Goal: Check status: Check status

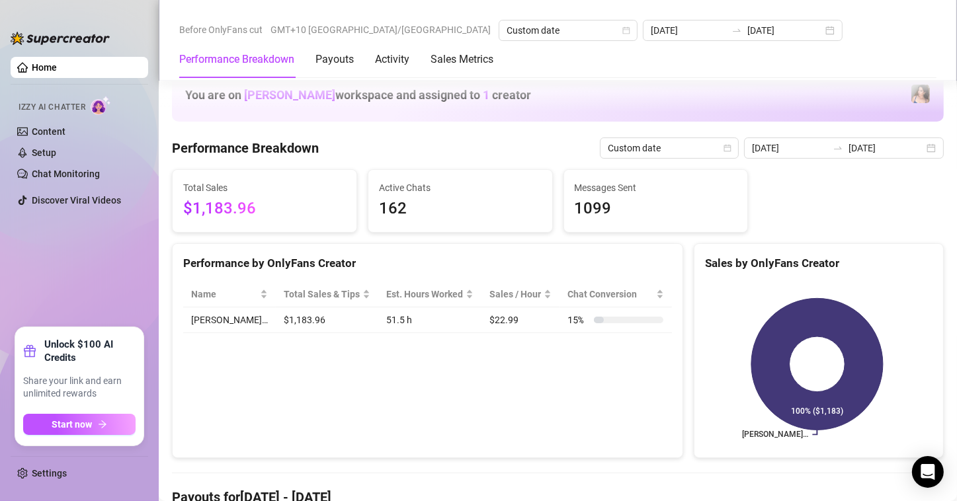
scroll to position [397, 0]
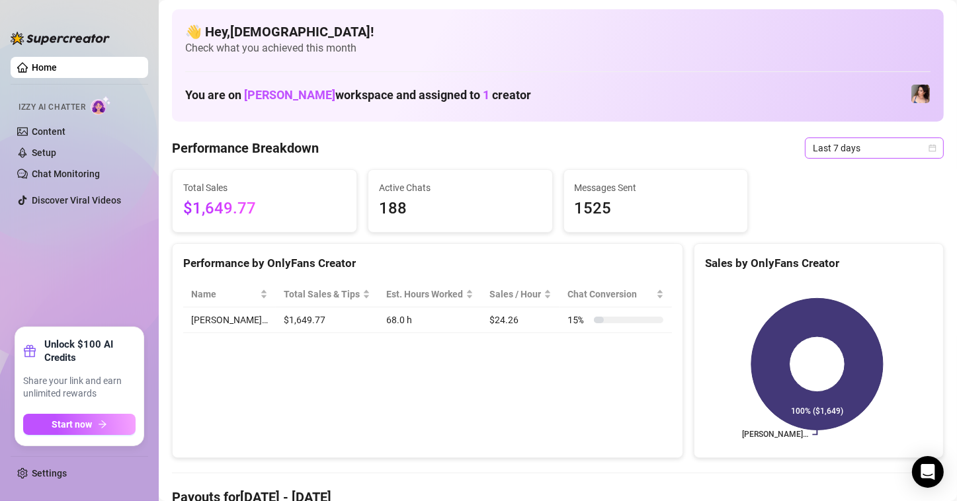
click at [859, 151] on span "Last 7 days" at bounding box center [874, 148] width 123 height 20
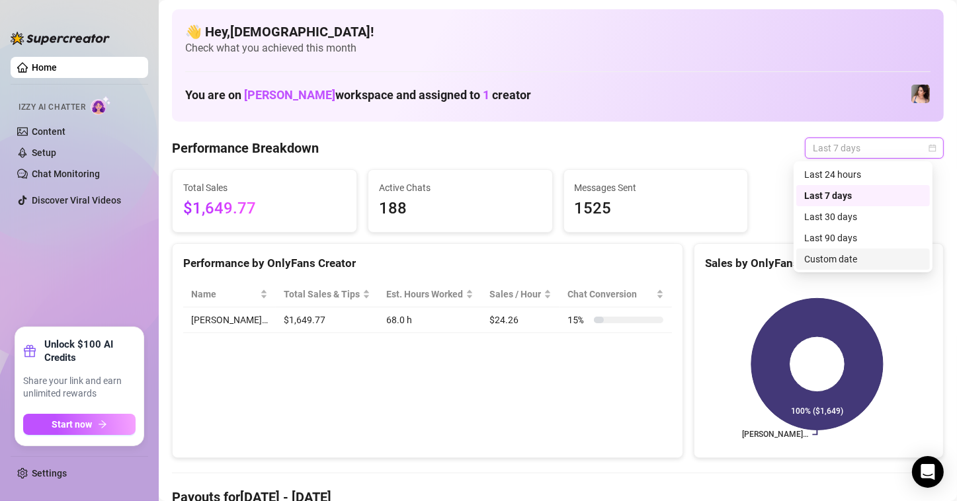
click at [811, 261] on div "Custom date" at bounding box center [863, 259] width 118 height 15
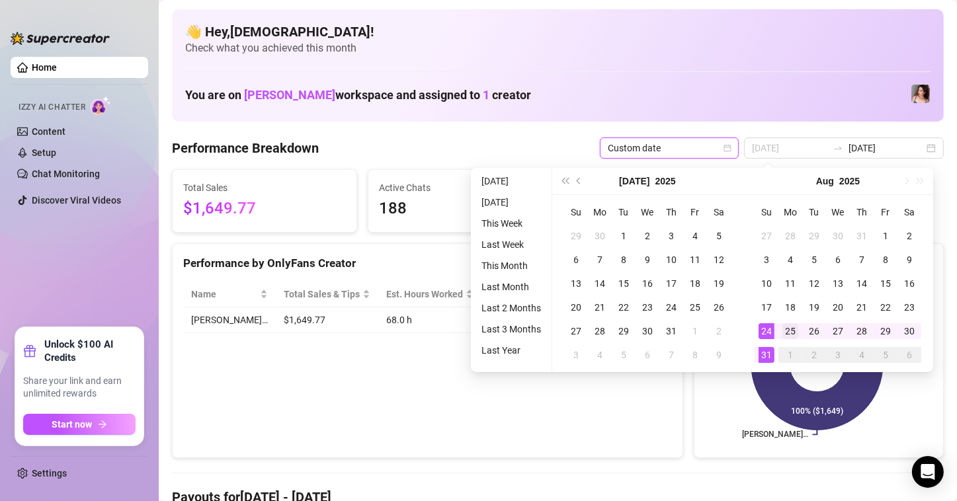
type input "[DATE]"
click at [782, 328] on div "25" at bounding box center [790, 331] width 16 height 16
type input "[DATE]"
click at [766, 347] on div "31" at bounding box center [766, 355] width 16 height 16
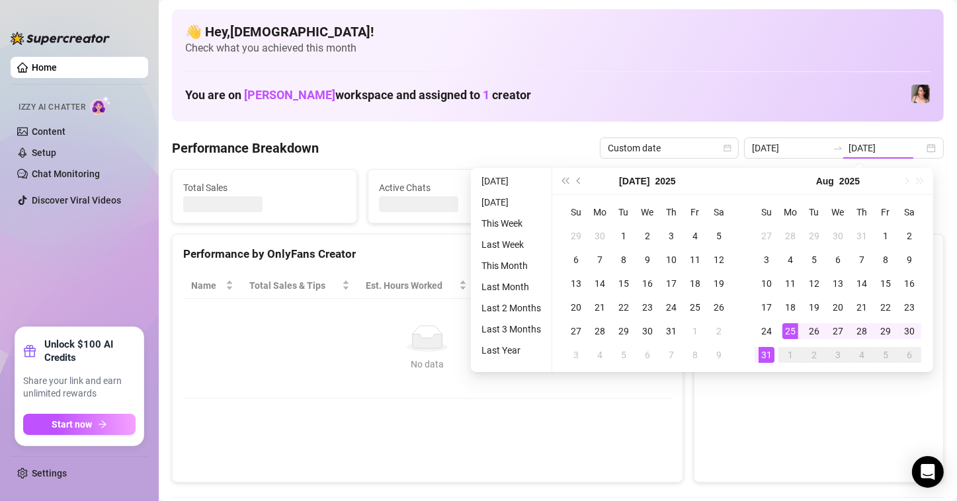
type input "[DATE]"
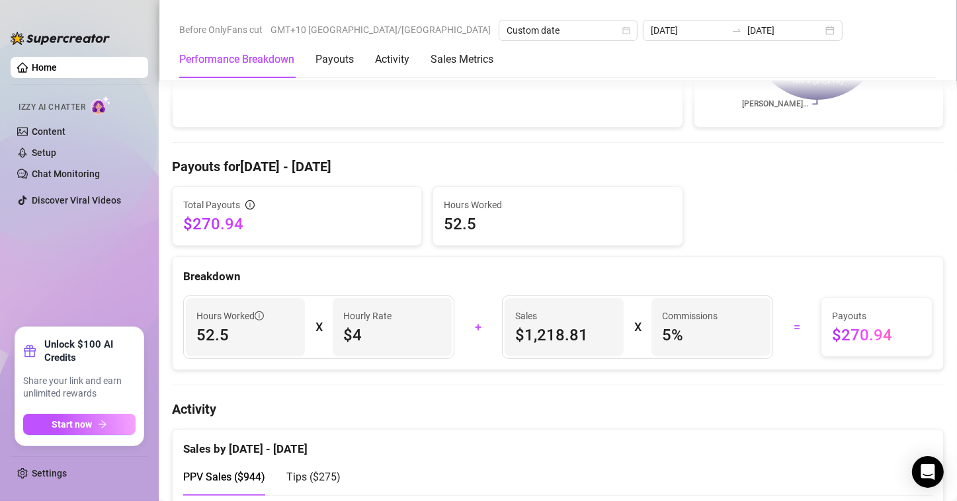
scroll to position [397, 0]
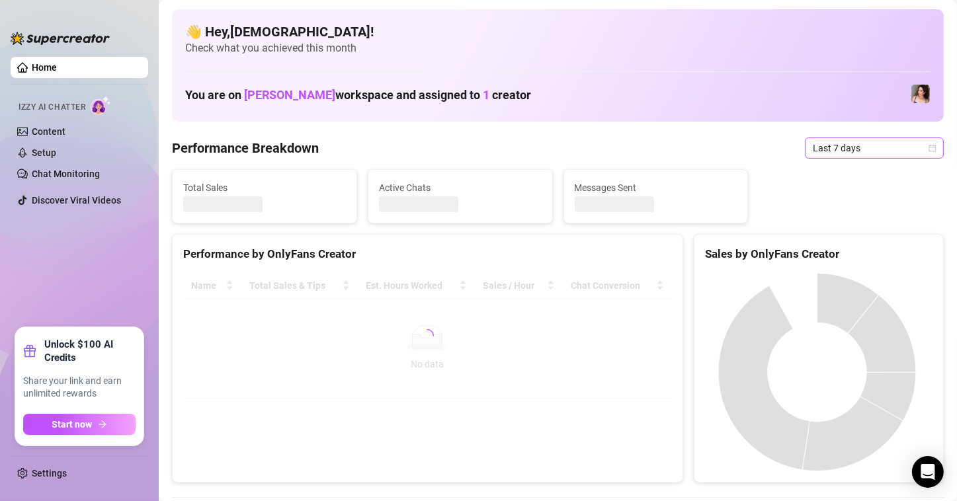
click at [922, 152] on span "Last 7 days" at bounding box center [874, 148] width 123 height 20
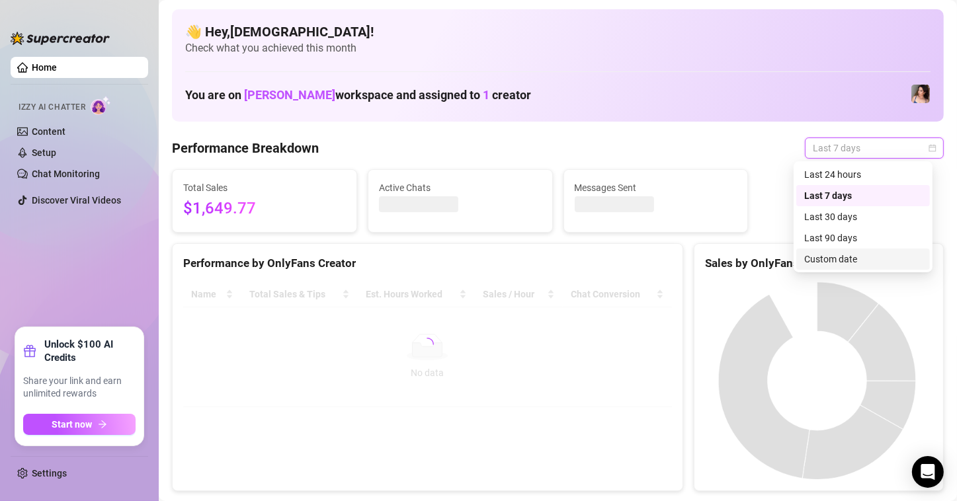
click at [821, 258] on div "Custom date" at bounding box center [863, 259] width 118 height 15
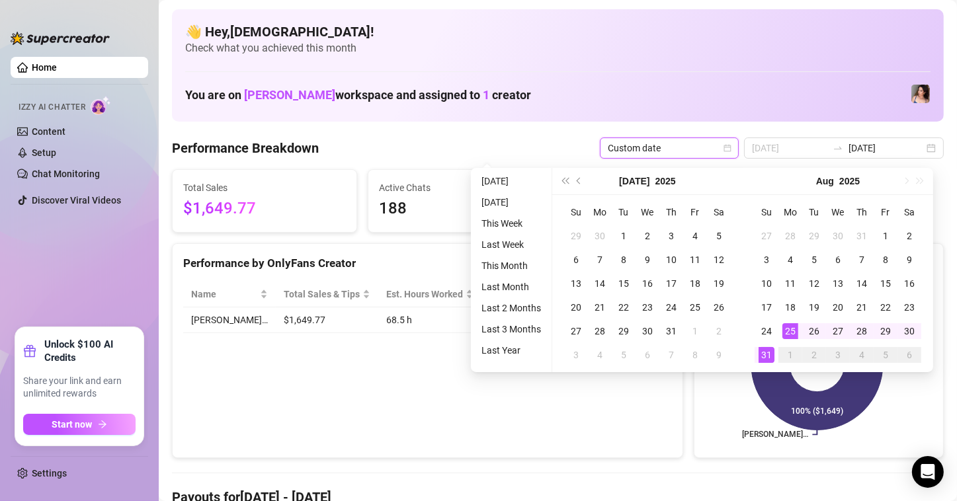
type input "[DATE]"
click at [793, 325] on div "25" at bounding box center [790, 331] width 16 height 16
type input "[DATE]"
click at [758, 354] on div "31" at bounding box center [766, 355] width 16 height 16
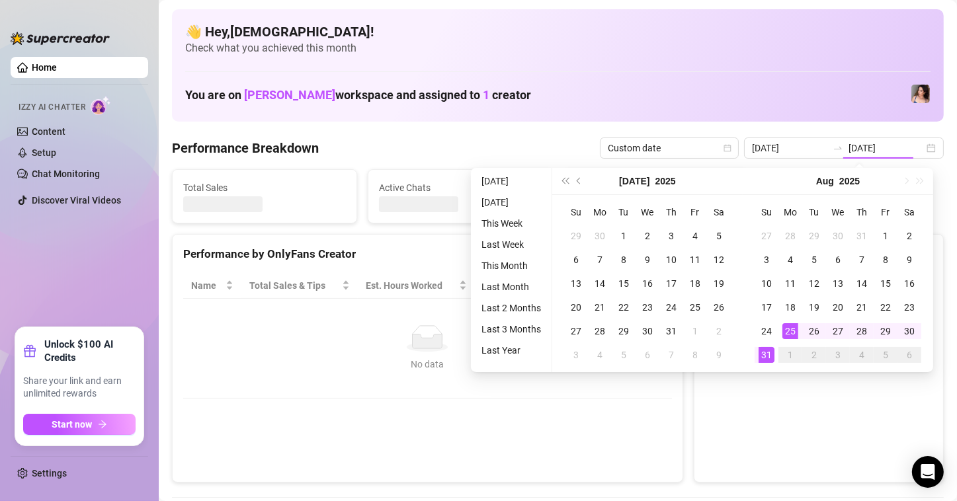
type input "[DATE]"
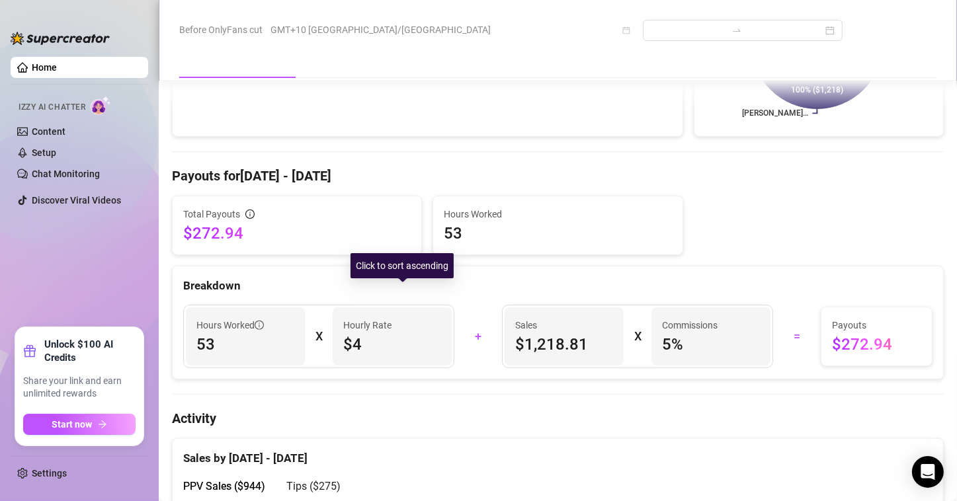
scroll to position [331, 0]
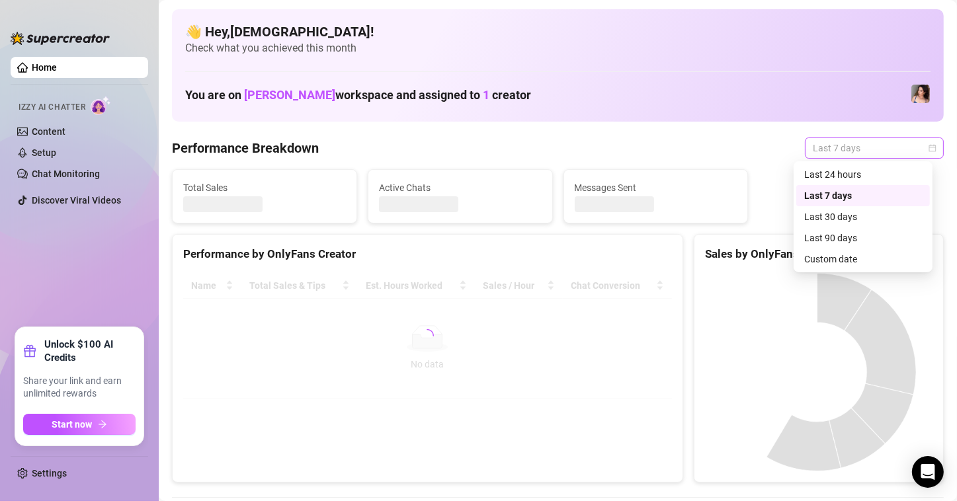
click at [857, 153] on span "Last 7 days" at bounding box center [874, 148] width 123 height 20
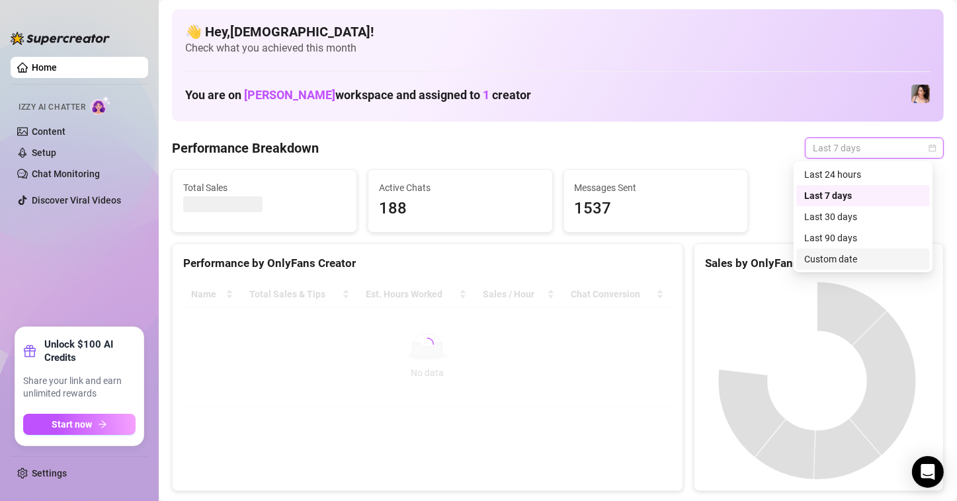
click at [820, 266] on div "Custom date" at bounding box center [863, 259] width 134 height 21
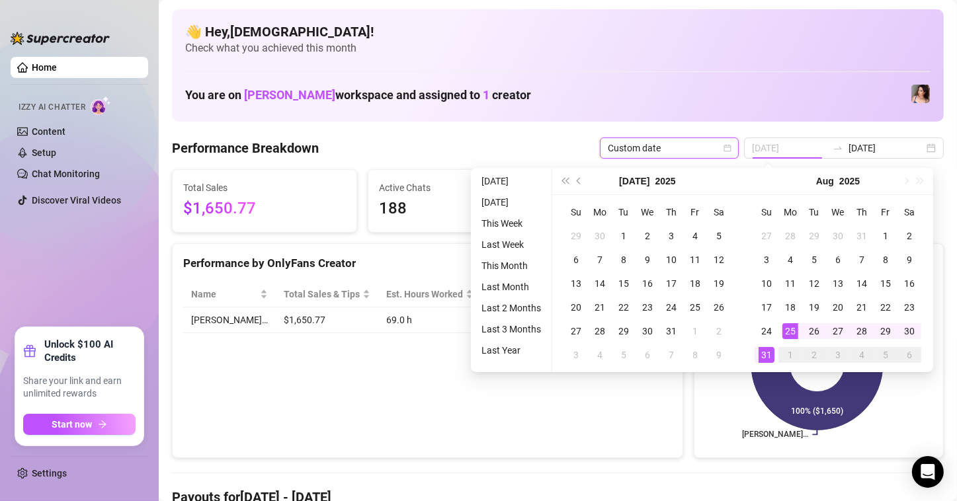
click at [794, 331] on div "25" at bounding box center [790, 331] width 16 height 16
click at [764, 356] on div "31" at bounding box center [766, 355] width 16 height 16
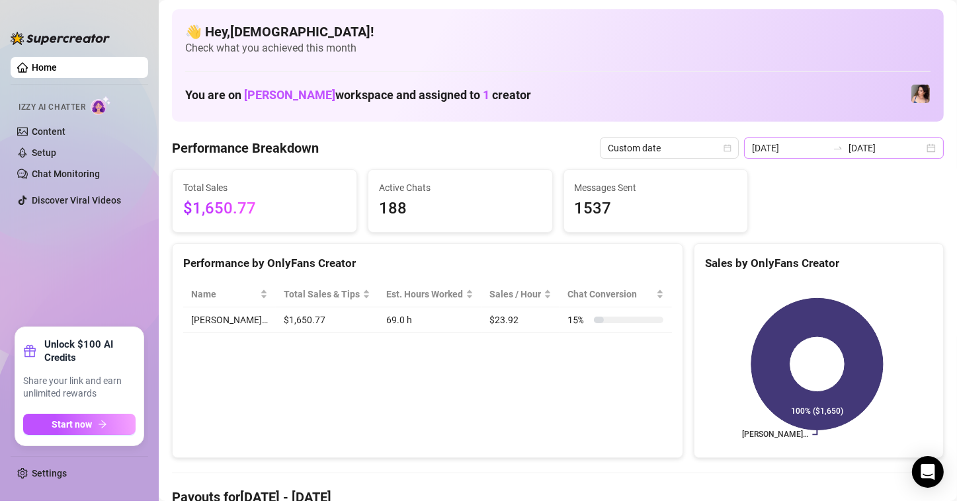
click at [924, 145] on div "2025-08-24 2025-08-31" at bounding box center [844, 148] width 200 height 21
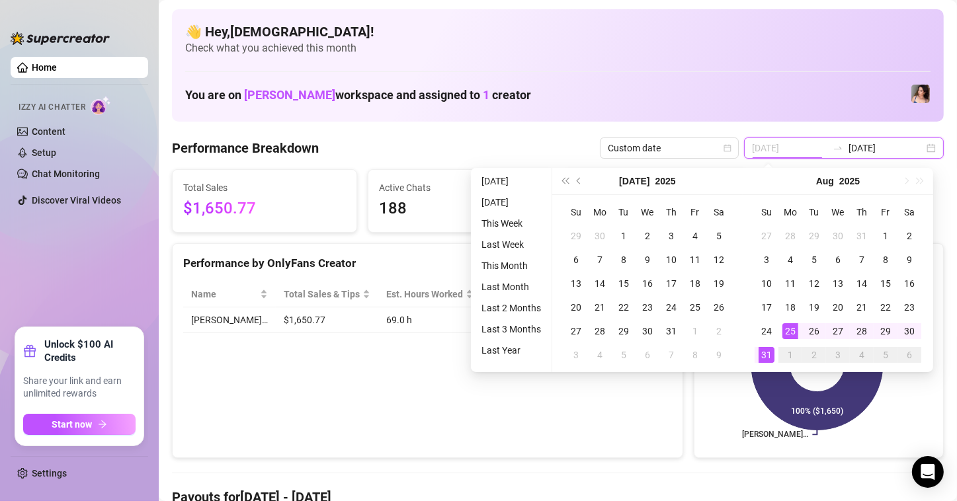
type input "[DATE]"
click at [784, 326] on div "25" at bounding box center [790, 331] width 16 height 16
type input "[DATE]"
click at [764, 348] on div "31" at bounding box center [766, 355] width 16 height 16
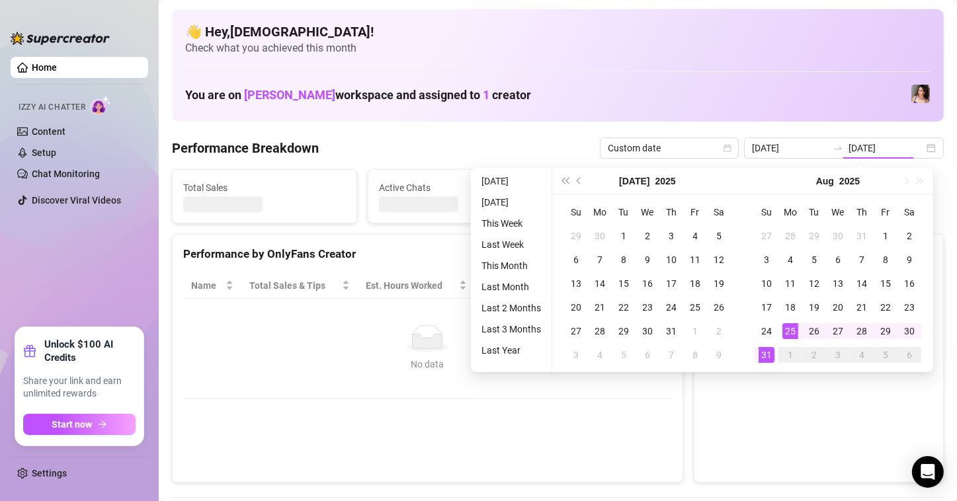
type input "[DATE]"
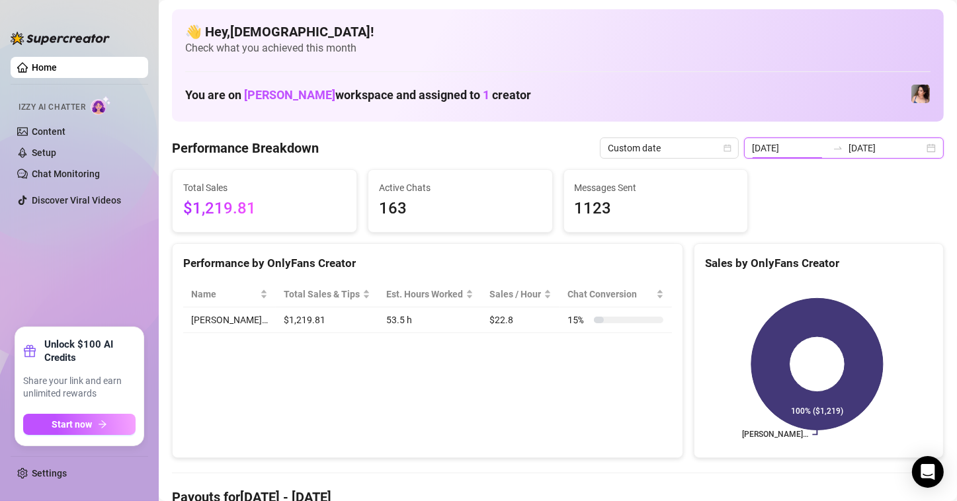
click at [779, 144] on input "[DATE]" at bounding box center [789, 148] width 75 height 15
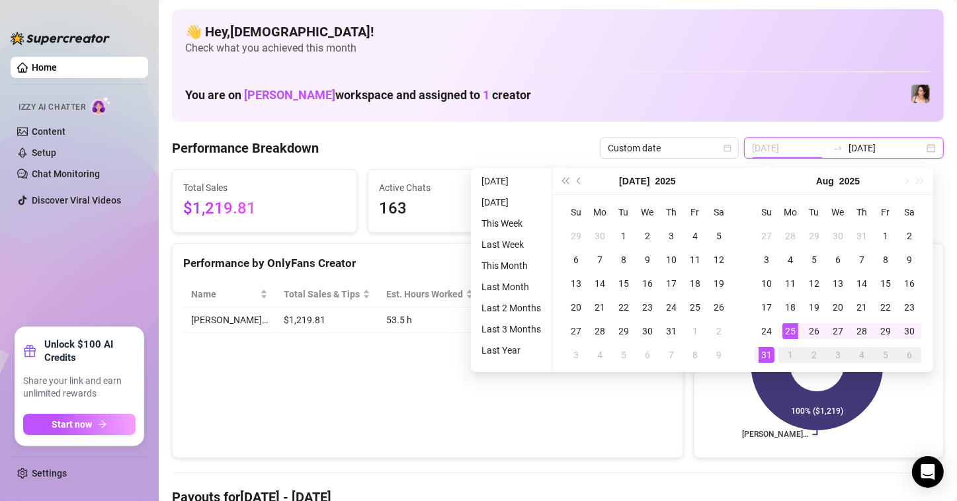
type input "[DATE]"
click at [788, 330] on div "25" at bounding box center [790, 331] width 16 height 16
type input "[DATE]"
click at [762, 354] on div "31" at bounding box center [766, 355] width 16 height 16
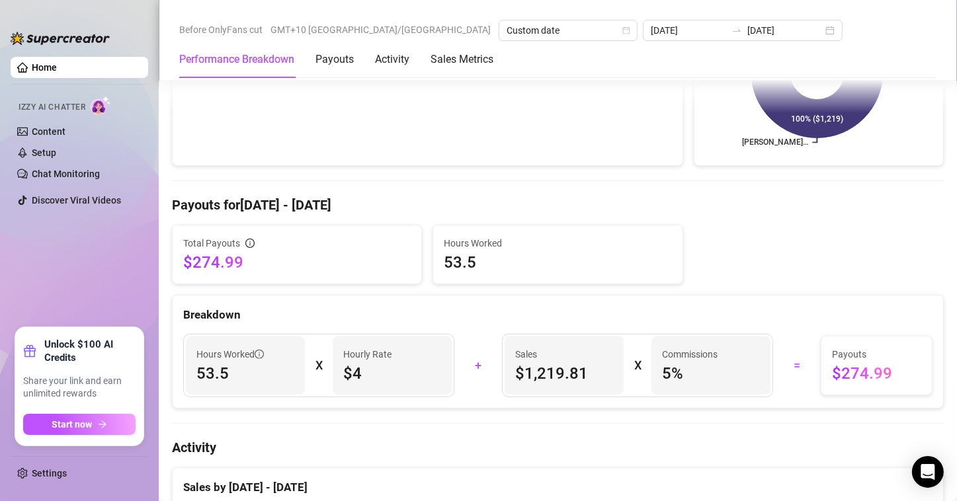
scroll to position [463, 0]
